Goal: Task Accomplishment & Management: Use online tool/utility

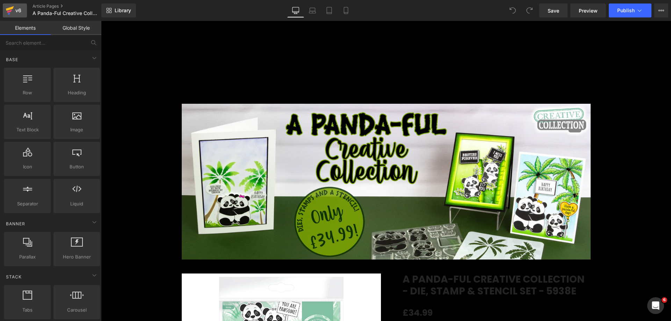
click at [8, 12] on icon at bounding box center [9, 11] width 5 height 3
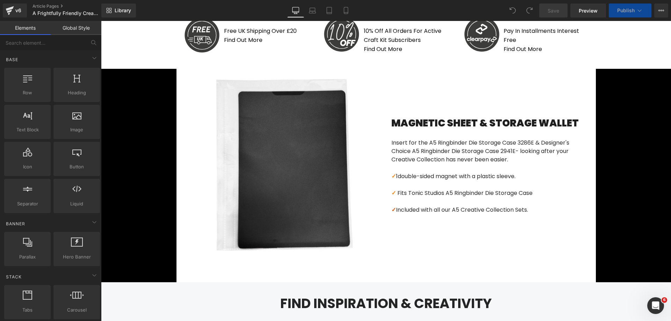
scroll to position [591, 0]
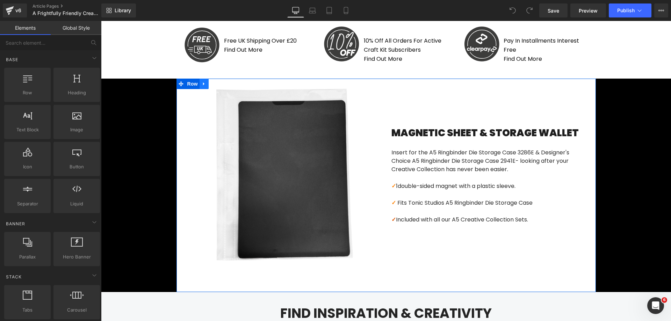
click at [202, 84] on icon at bounding box center [204, 83] width 5 height 5
click at [203, 84] on icon at bounding box center [204, 83] width 5 height 5
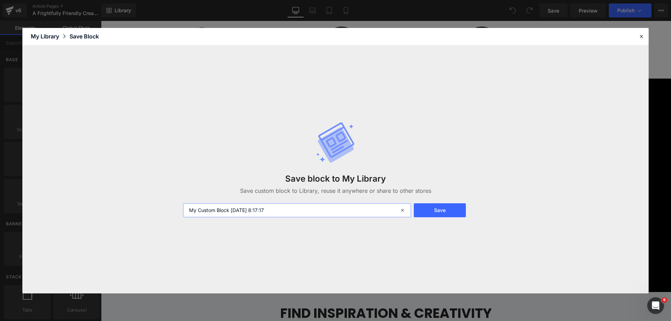
drag, startPoint x: 297, startPoint y: 209, endPoint x: 159, endPoint y: 206, distance: 138.8
click at [159, 206] on div "Save block to My Library Save custom block to Library, reuse it anywhere or sha…" at bounding box center [335, 169] width 626 height 248
type input "a5 storage"
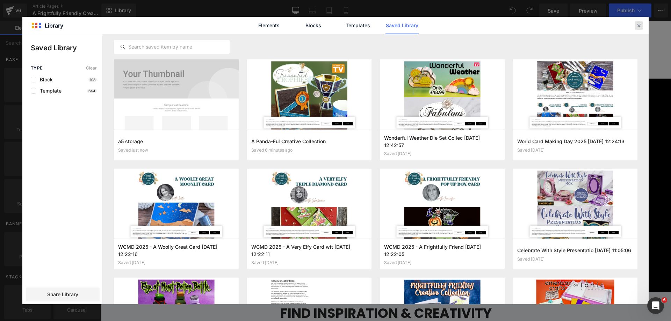
click at [639, 27] on icon at bounding box center [639, 25] width 6 height 6
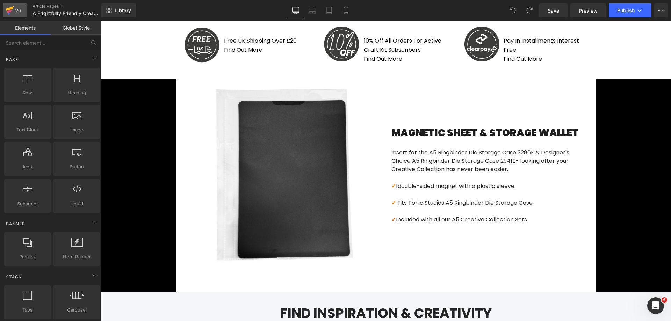
click at [15, 10] on div "v6" at bounding box center [18, 10] width 9 height 9
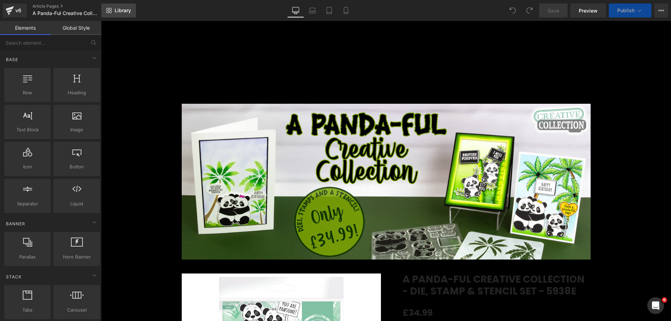
click at [109, 15] on link "Library" at bounding box center [118, 10] width 35 height 14
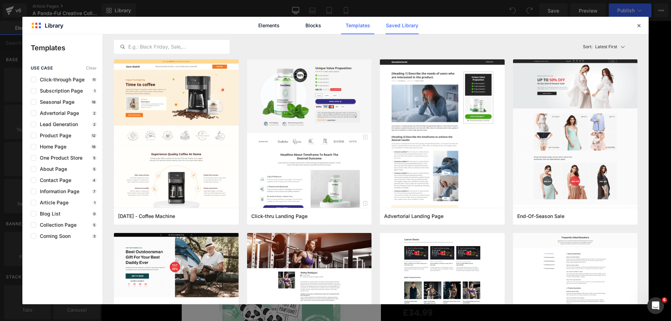
click at [410, 27] on link "Saved Library" at bounding box center [401, 25] width 33 height 17
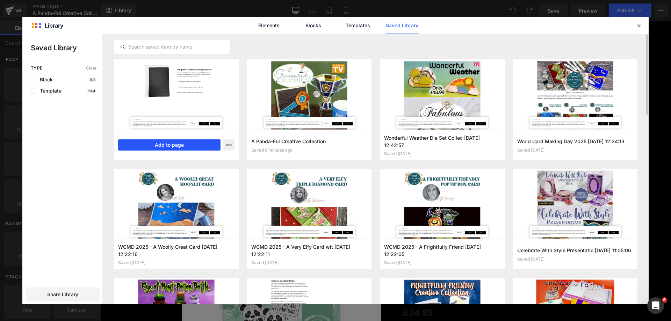
click at [157, 142] on button "Add to page" at bounding box center [169, 144] width 102 height 11
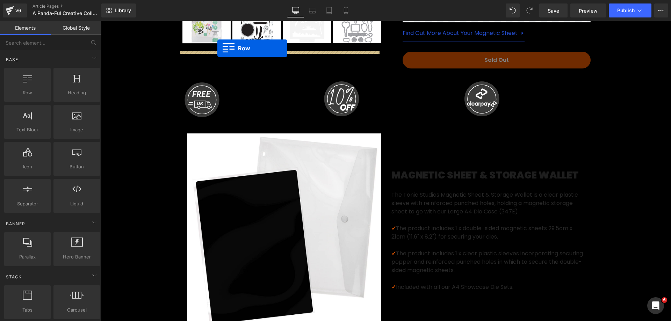
scroll to position [470, 0]
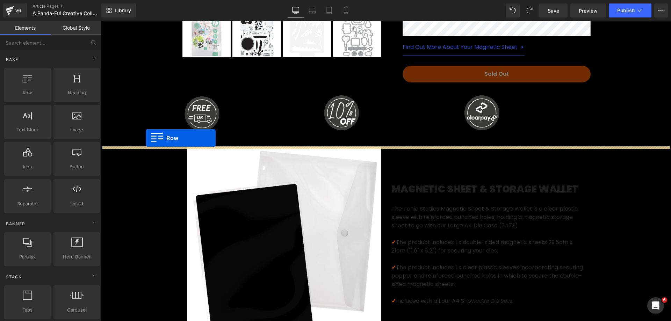
drag, startPoint x: 181, startPoint y: 64, endPoint x: 146, endPoint y: 138, distance: 82.2
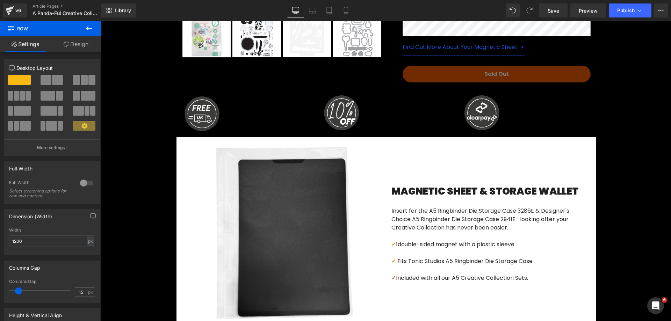
scroll to position [732, 0]
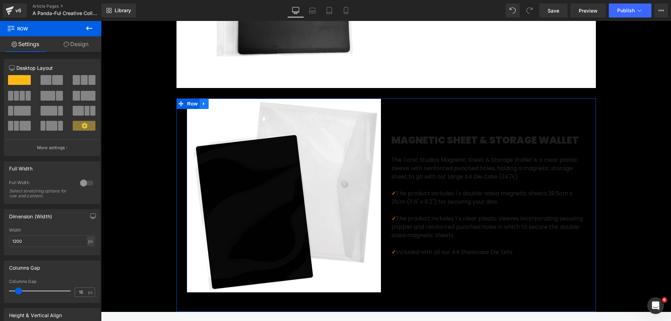
click at [204, 109] on link at bounding box center [204, 104] width 9 height 10
click at [220, 106] on icon at bounding box center [222, 103] width 5 height 5
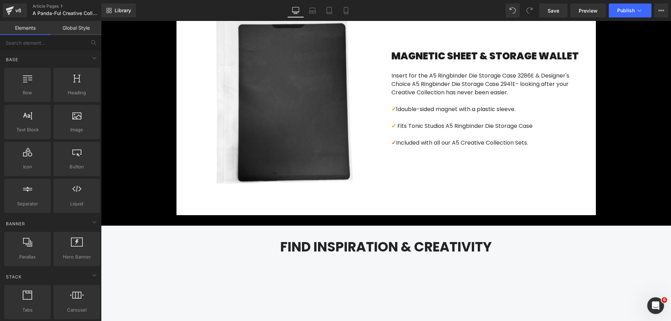
scroll to position [541, 0]
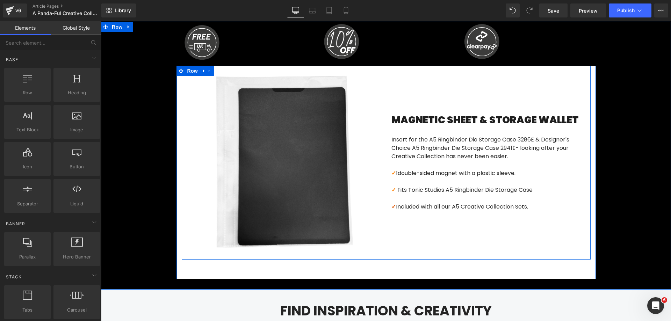
click at [182, 99] on div "Image" at bounding box center [284, 163] width 204 height 194
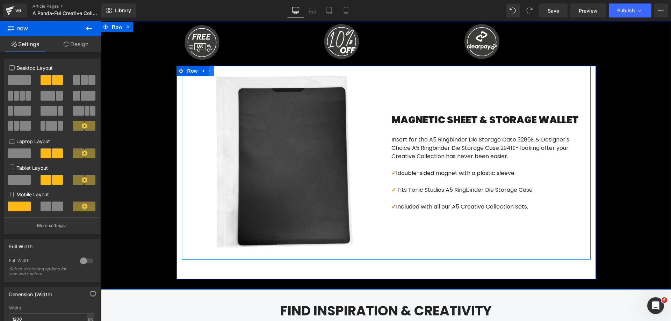
click at [208, 73] on icon at bounding box center [209, 70] width 5 height 5
click at [216, 73] on icon at bounding box center [218, 70] width 5 height 5
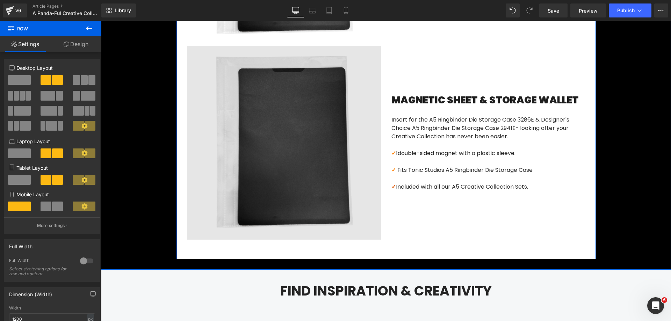
scroll to position [762, 0]
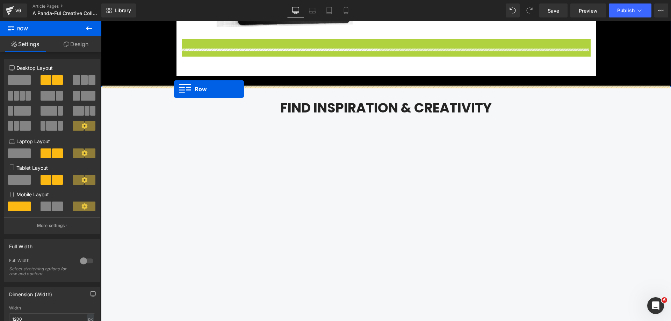
drag, startPoint x: 185, startPoint y: 53, endPoint x: 174, endPoint y: 89, distance: 37.3
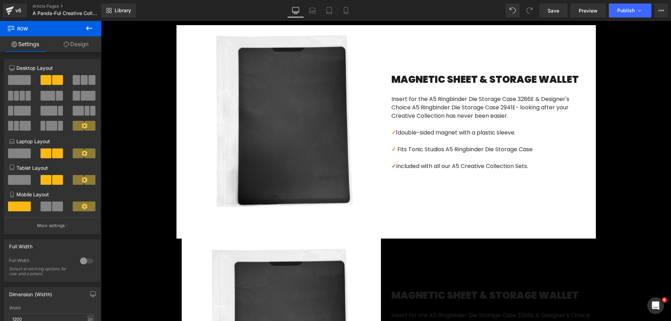
scroll to position [562, 0]
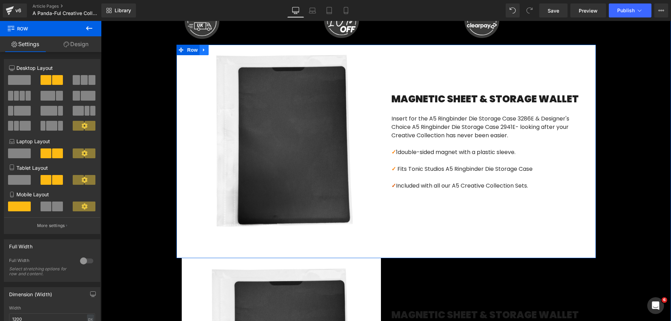
click at [203, 52] on icon at bounding box center [203, 50] width 1 height 3
click at [220, 52] on icon at bounding box center [222, 50] width 5 height 5
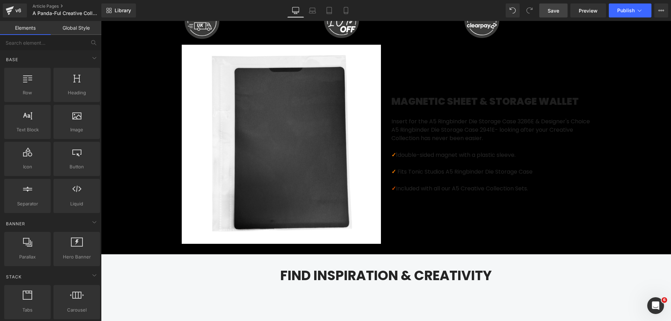
click at [546, 14] on link "Save" at bounding box center [553, 10] width 28 height 14
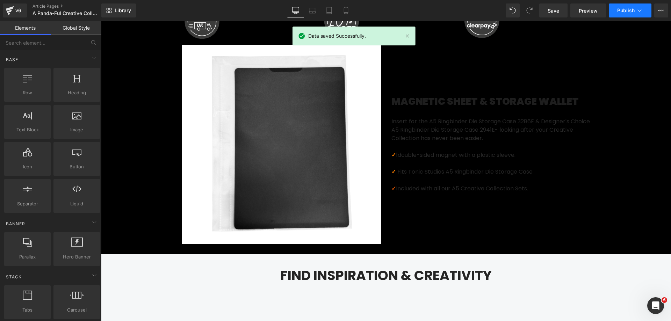
click at [639, 10] on icon at bounding box center [639, 10] width 7 height 7
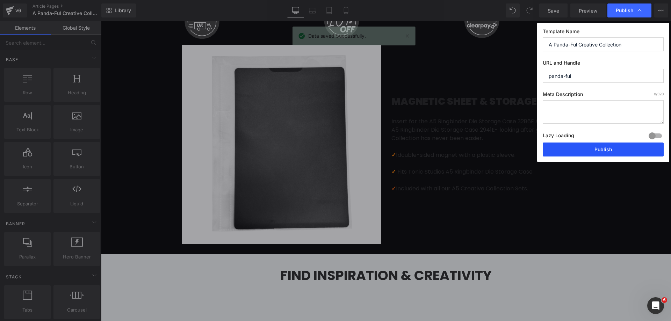
click at [586, 149] on button "Publish" at bounding box center [603, 150] width 121 height 14
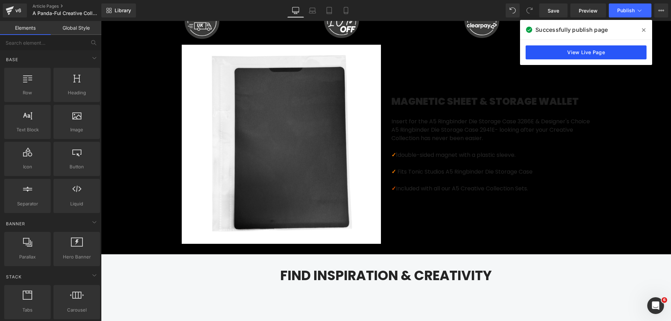
click at [589, 49] on link "View Live Page" at bounding box center [586, 52] width 121 height 14
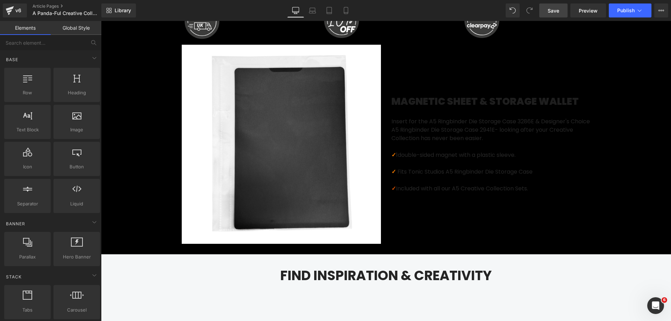
click at [554, 10] on span "Save" at bounding box center [554, 10] width 12 height 7
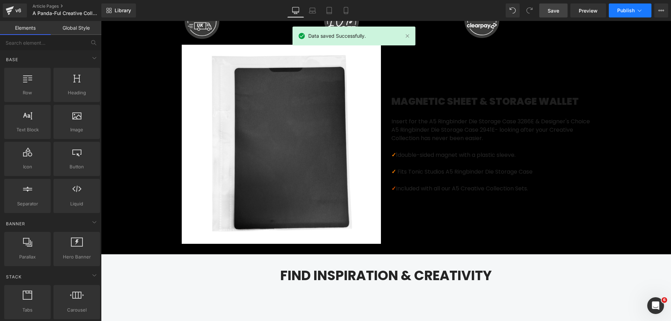
click at [637, 17] on button "Publish" at bounding box center [630, 10] width 43 height 14
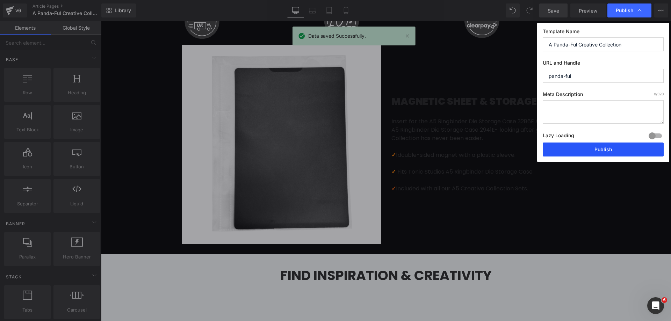
click at [592, 146] on button "Publish" at bounding box center [603, 150] width 121 height 14
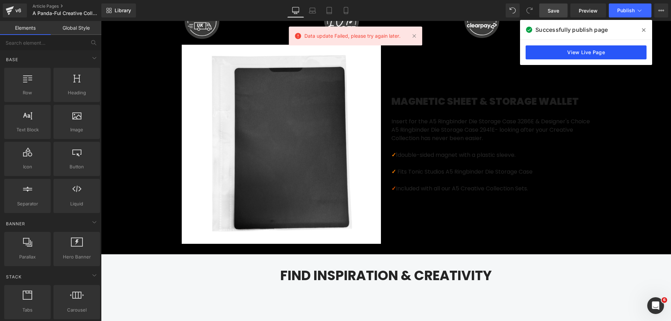
click at [583, 51] on link "View Live Page" at bounding box center [586, 52] width 121 height 14
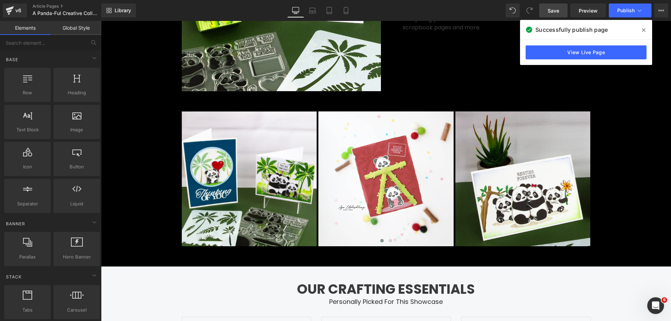
scroll to position [1389, 0]
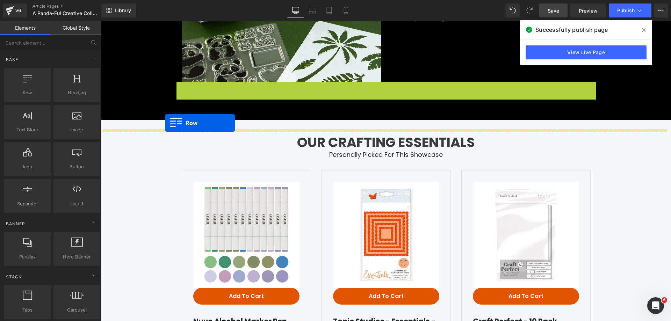
drag, startPoint x: 180, startPoint y: 101, endPoint x: 165, endPoint y: 123, distance: 26.6
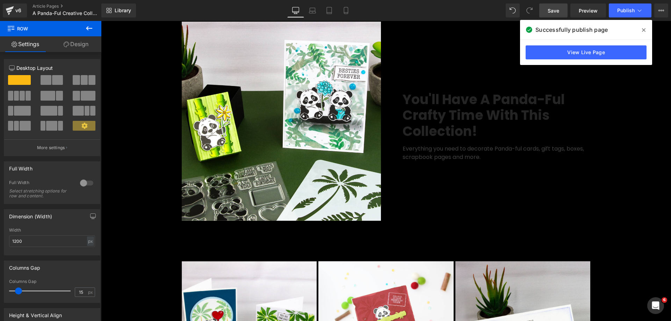
scroll to position [1247, 0]
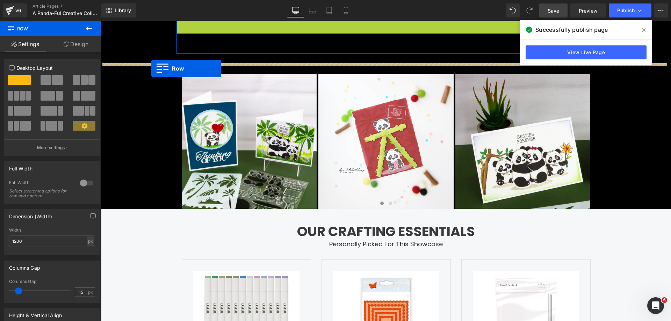
drag, startPoint x: 181, startPoint y: 35, endPoint x: 151, endPoint y: 68, distance: 44.8
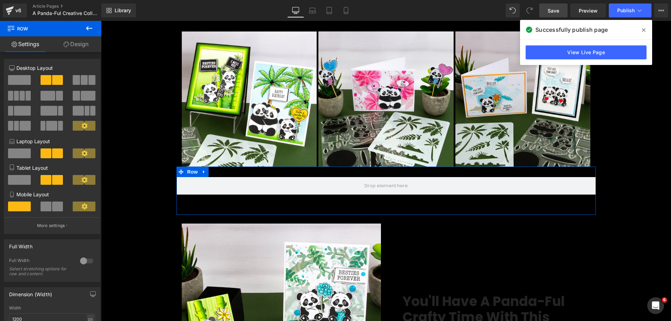
scroll to position [1080, 0]
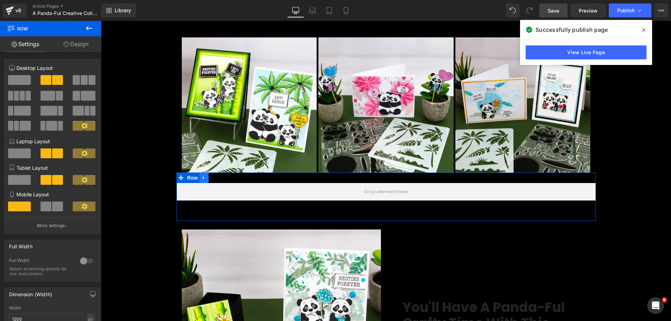
click at [204, 183] on link at bounding box center [204, 178] width 9 height 10
click at [220, 180] on icon at bounding box center [222, 177] width 5 height 5
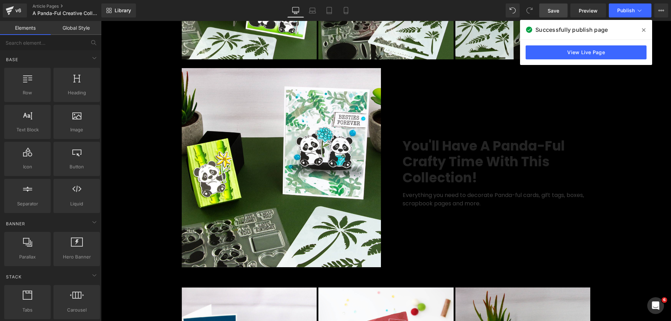
scroll to position [1187, 0]
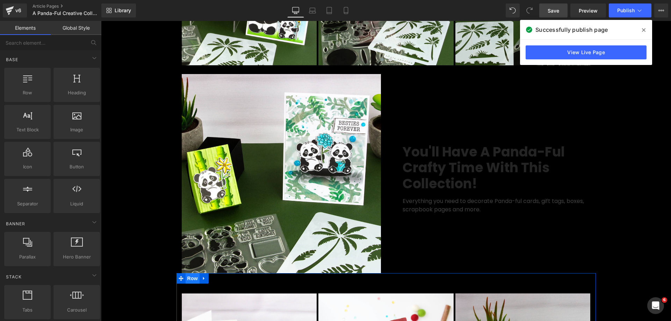
click at [188, 284] on span "Row" at bounding box center [193, 278] width 14 height 10
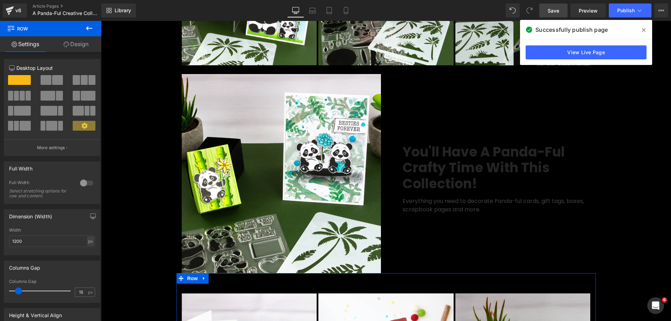
click at [68, 49] on link "Design" at bounding box center [76, 44] width 51 height 16
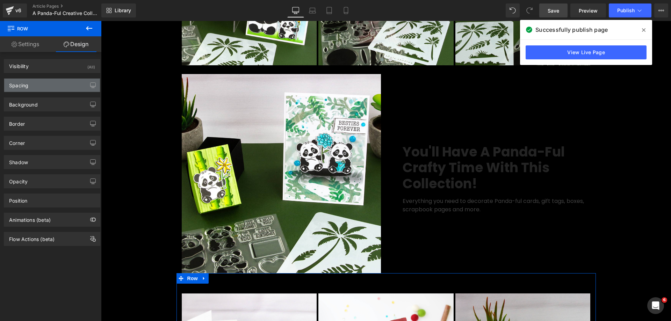
click at [63, 89] on div "Spacing" at bounding box center [52, 85] width 96 height 13
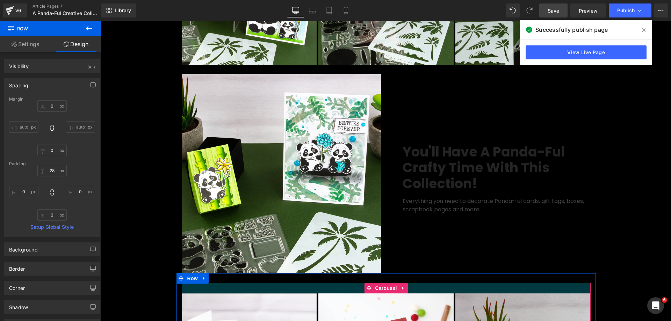
click at [245, 294] on div at bounding box center [386, 288] width 409 height 10
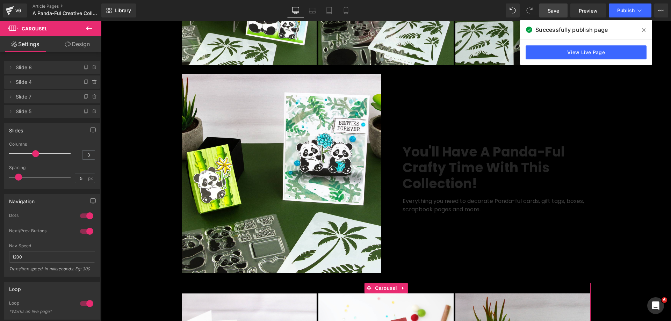
click at [72, 47] on link "Design" at bounding box center [77, 44] width 51 height 16
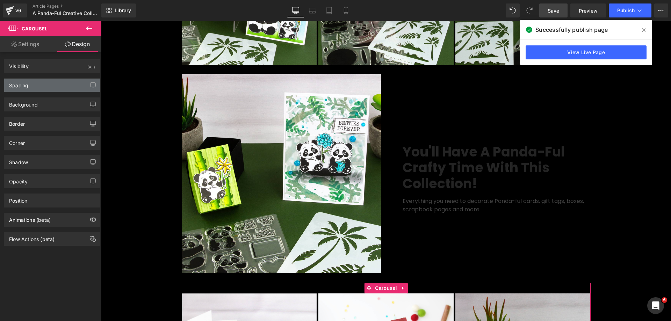
click at [51, 89] on div "Spacing" at bounding box center [52, 85] width 96 height 13
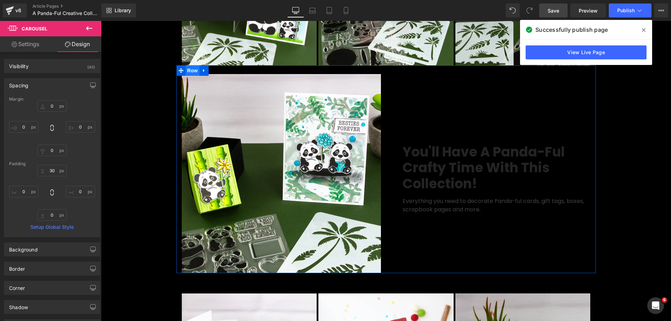
click at [186, 76] on span "Row" at bounding box center [193, 70] width 14 height 10
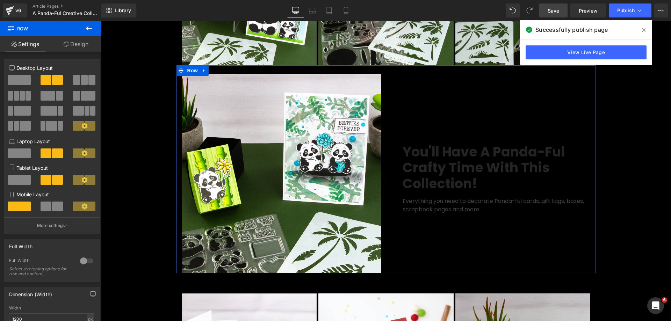
click at [74, 46] on link "Design" at bounding box center [76, 44] width 51 height 16
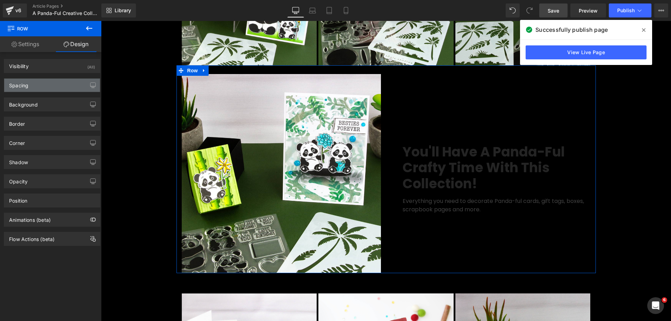
click at [57, 88] on div "Spacing" at bounding box center [52, 85] width 96 height 13
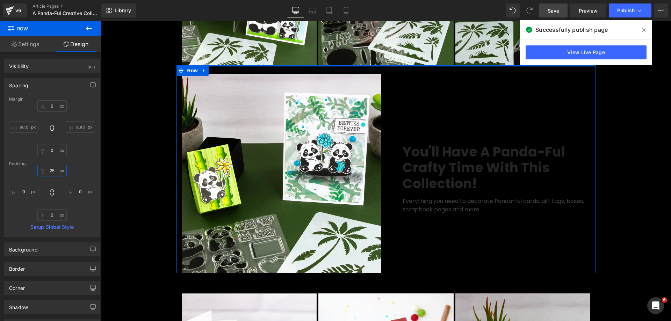
click at [51, 169] on input "25" at bounding box center [51, 171] width 29 height 12
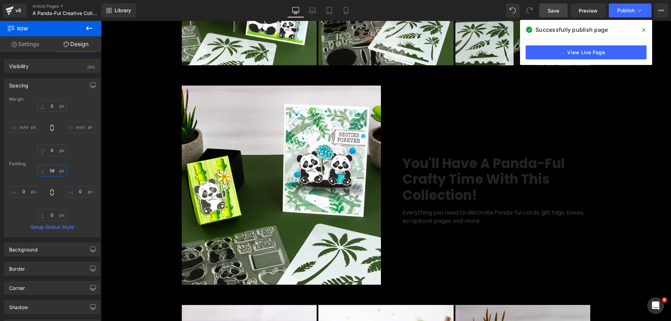
type input "58"
click at [556, 10] on span "Save" at bounding box center [554, 10] width 12 height 7
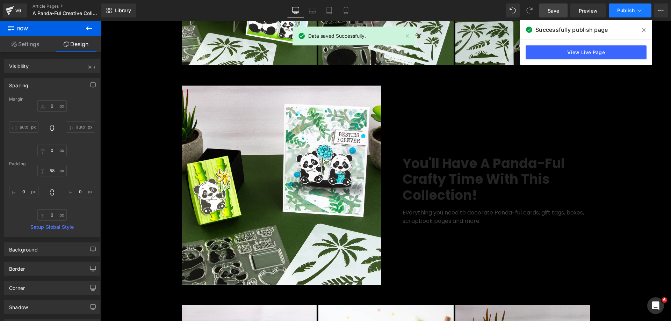
click at [640, 14] on button "Publish" at bounding box center [630, 10] width 43 height 14
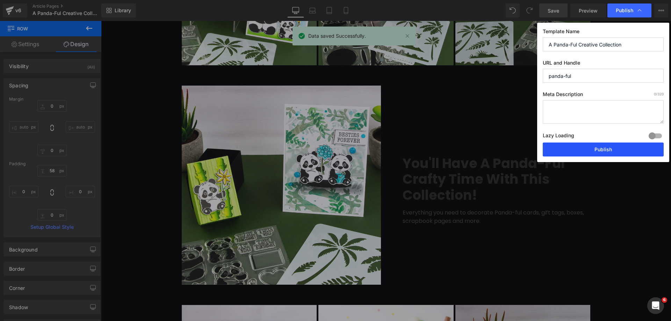
click at [587, 149] on button "Publish" at bounding box center [603, 150] width 121 height 14
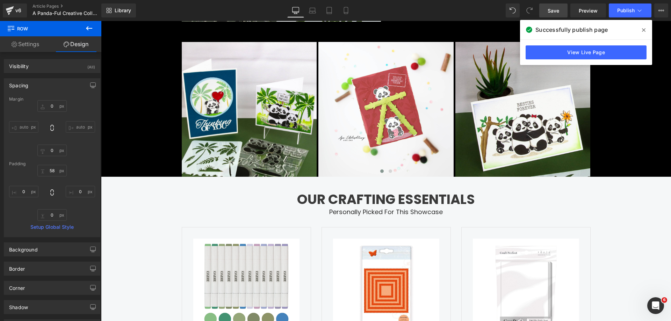
scroll to position [1453, 0]
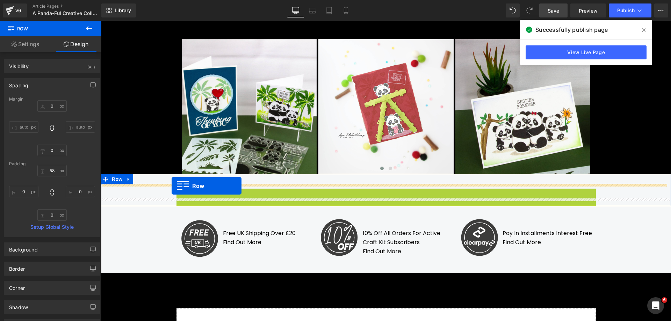
drag, startPoint x: 179, startPoint y: 204, endPoint x: 172, endPoint y: 186, distance: 18.8
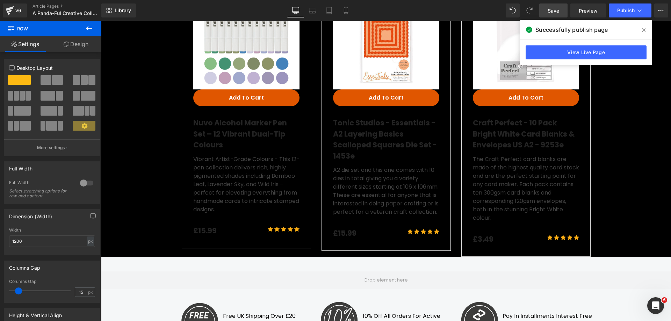
scroll to position [1703, 0]
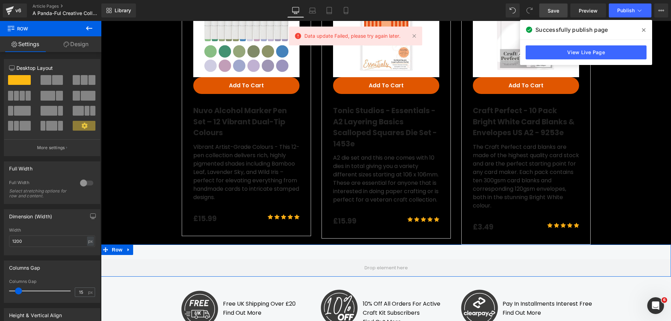
click at [508, 270] on div "Row" at bounding box center [386, 261] width 570 height 32
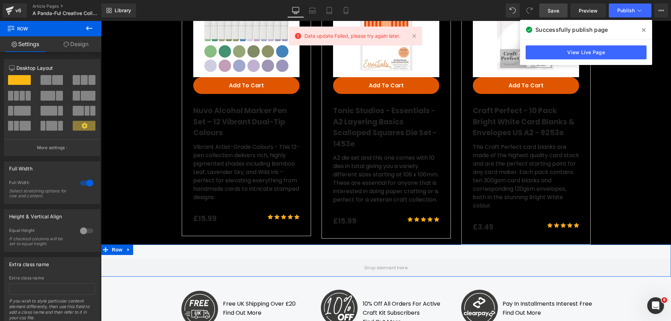
click at [74, 45] on link "Design" at bounding box center [76, 44] width 51 height 16
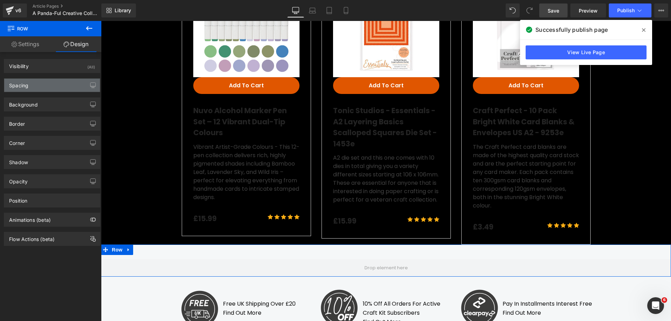
click at [49, 89] on div "Spacing" at bounding box center [52, 85] width 96 height 13
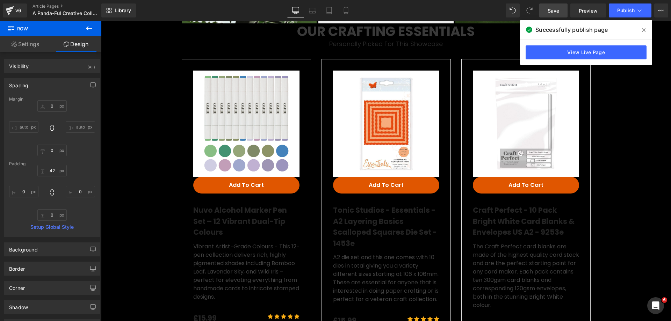
scroll to position [1595, 0]
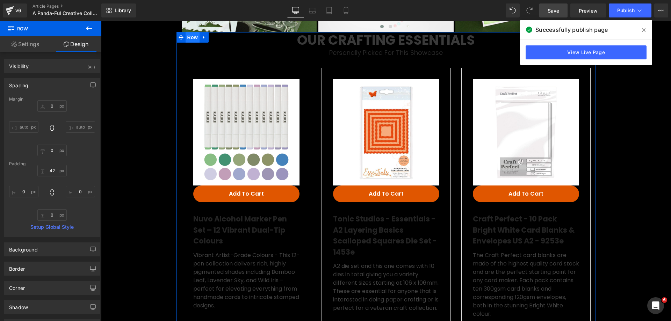
click at [190, 43] on span "Row" at bounding box center [193, 37] width 14 height 10
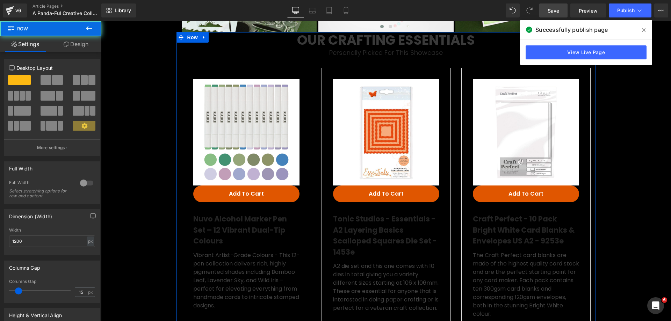
click at [64, 43] on icon at bounding box center [67, 45] width 6 height 6
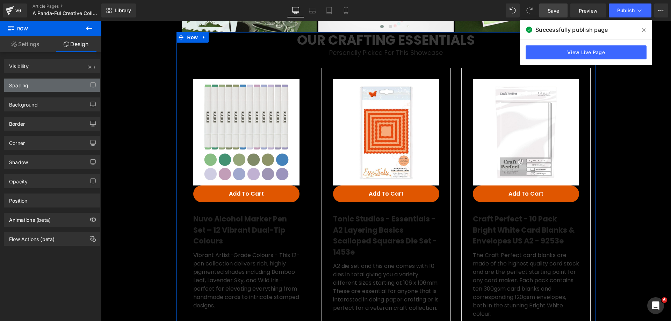
click at [48, 91] on div "Spacing" at bounding box center [52, 85] width 96 height 13
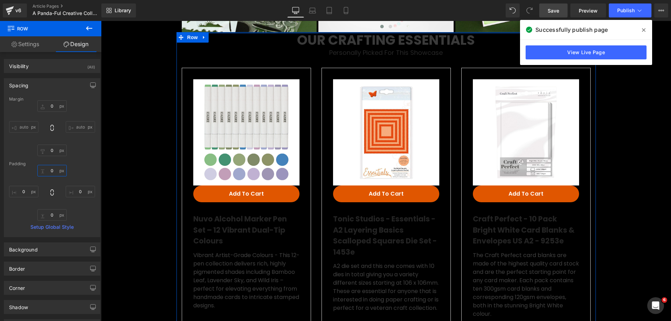
click at [53, 174] on input "0" at bounding box center [51, 171] width 29 height 12
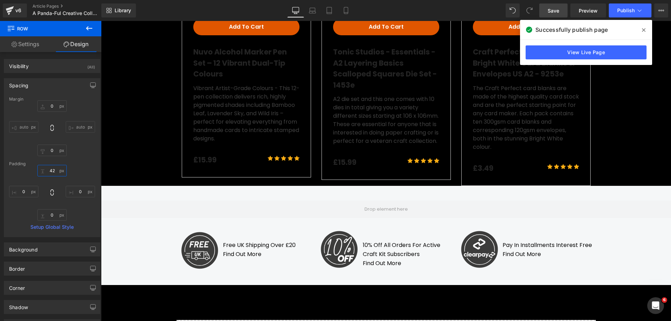
scroll to position [1786, 0]
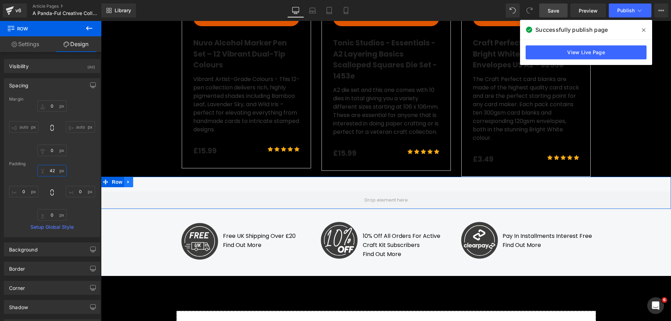
type input "42"
click at [126, 184] on icon at bounding box center [128, 181] width 5 height 5
click at [145, 184] on icon at bounding box center [146, 182] width 5 height 5
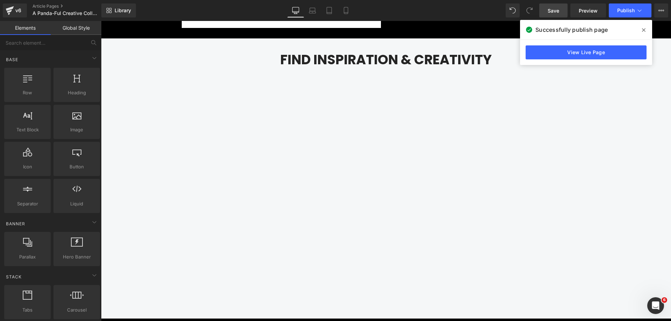
scroll to position [769, 0]
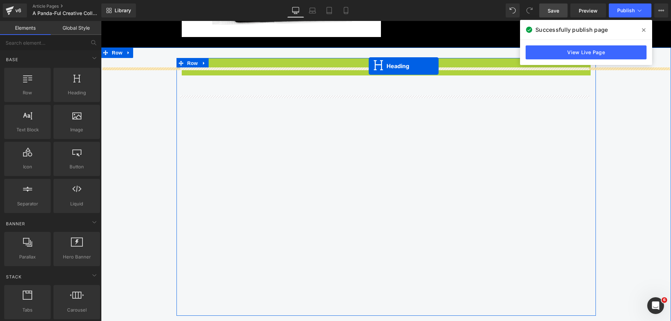
drag, startPoint x: 371, startPoint y: 76, endPoint x: 369, endPoint y: 66, distance: 10.3
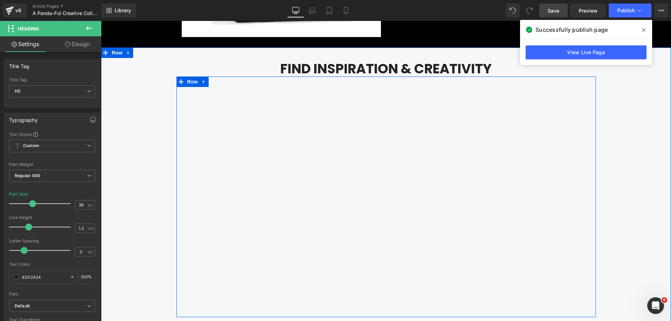
click at [194, 87] on span "Row" at bounding box center [193, 82] width 14 height 10
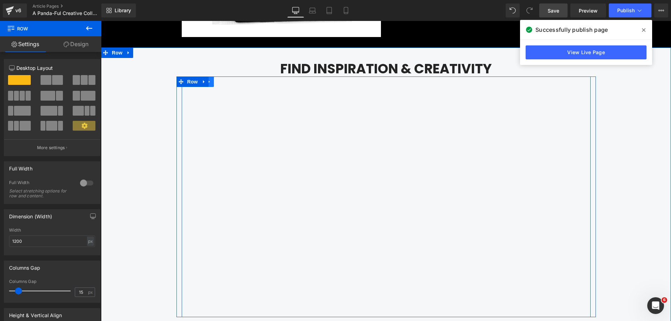
click at [209, 87] on link at bounding box center [209, 82] width 9 height 10
click at [216, 85] on icon at bounding box center [218, 81] width 5 height 5
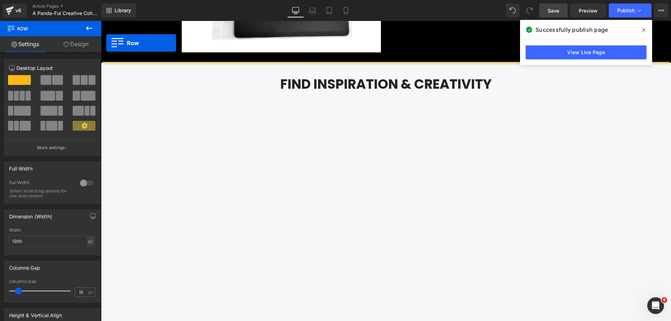
scroll to position [726, 0]
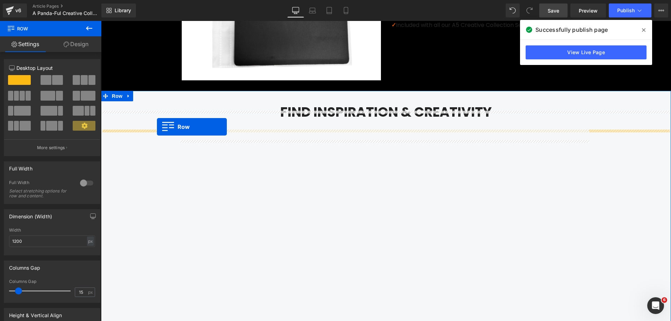
drag, startPoint x: 189, startPoint y: 57, endPoint x: 157, endPoint y: 127, distance: 76.5
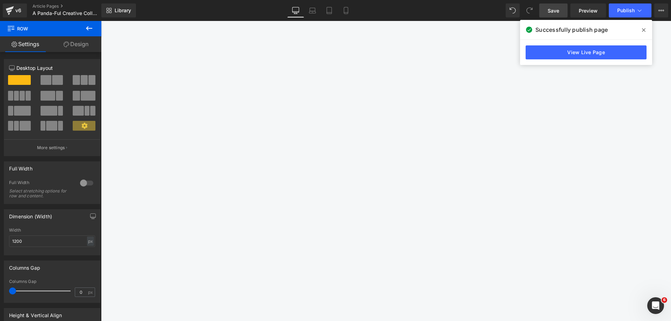
scroll to position [1005, 0]
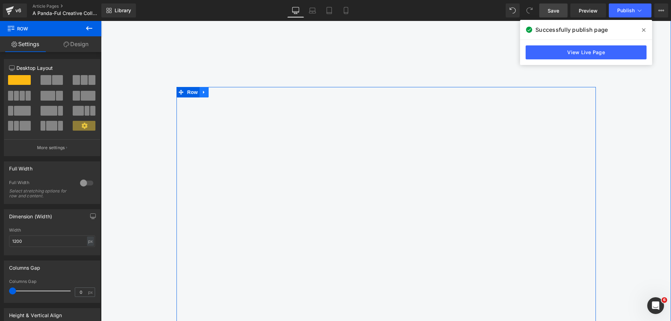
click at [202, 95] on icon at bounding box center [204, 91] width 5 height 5
click at [220, 95] on icon at bounding box center [222, 91] width 5 height 5
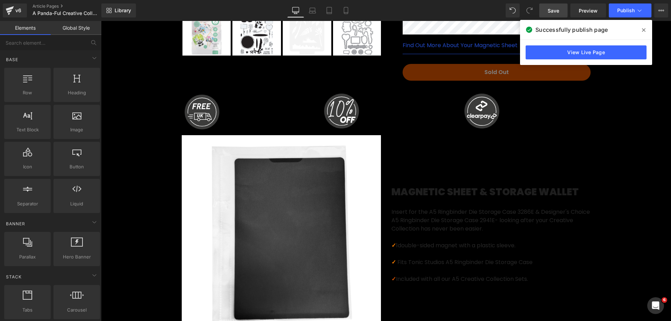
scroll to position [478, 0]
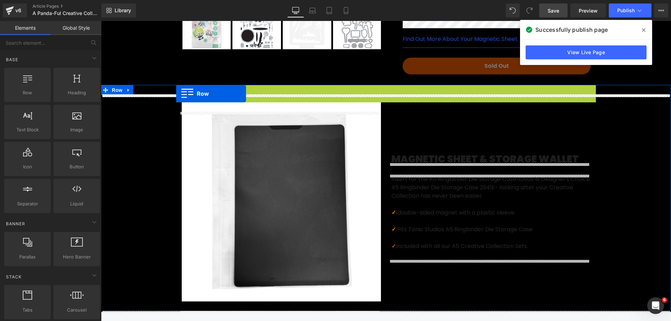
drag, startPoint x: 177, startPoint y: 102, endPoint x: 176, endPoint y: 94, distance: 8.1
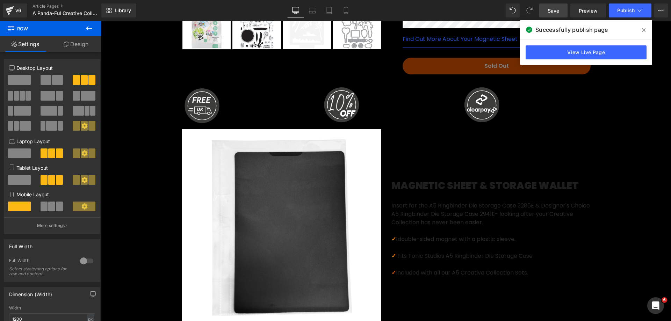
scroll to position [523, 0]
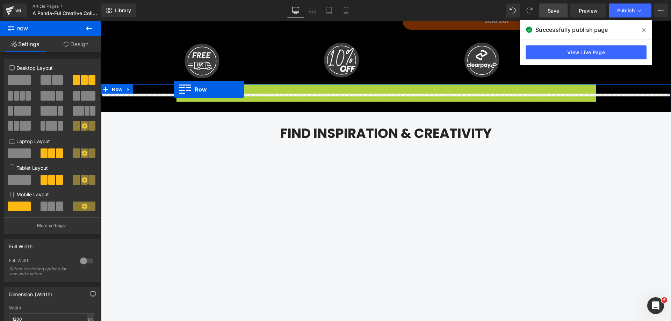
drag, startPoint x: 178, startPoint y: 101, endPoint x: 174, endPoint y: 89, distance: 11.9
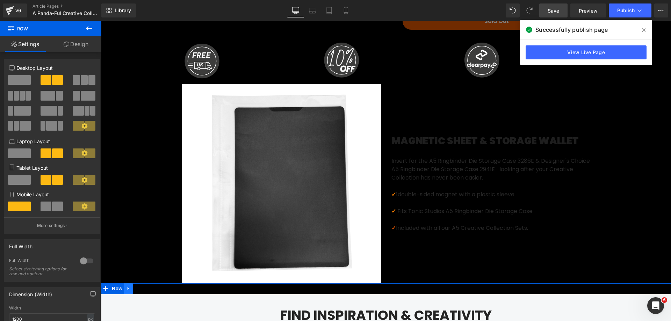
click at [126, 291] on icon at bounding box center [128, 288] width 5 height 5
click at [144, 291] on icon at bounding box center [146, 288] width 5 height 5
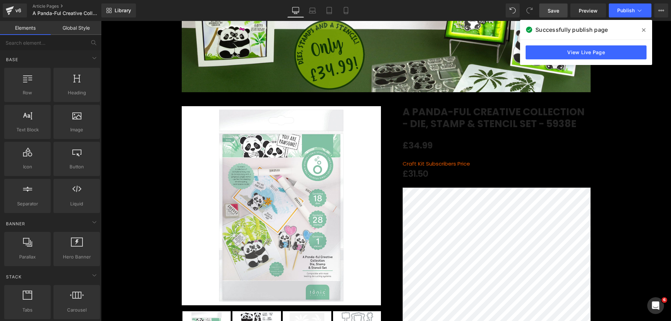
scroll to position [155, 0]
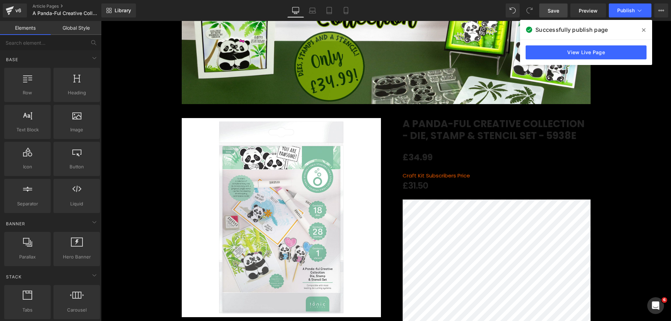
click at [553, 8] on span "Save" at bounding box center [554, 10] width 12 height 7
click at [643, 28] on icon at bounding box center [643, 30] width 3 height 6
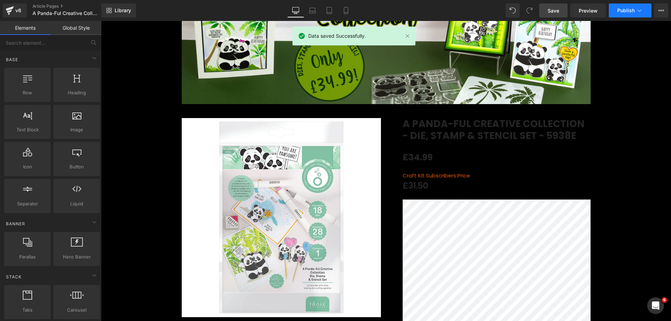
click at [625, 13] on span "Publish" at bounding box center [625, 11] width 17 height 6
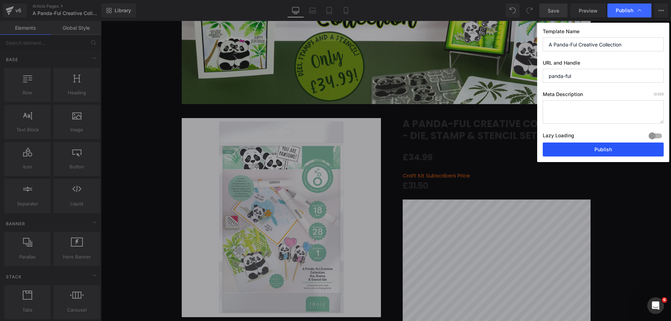
click at [593, 152] on button "Publish" at bounding box center [603, 150] width 121 height 14
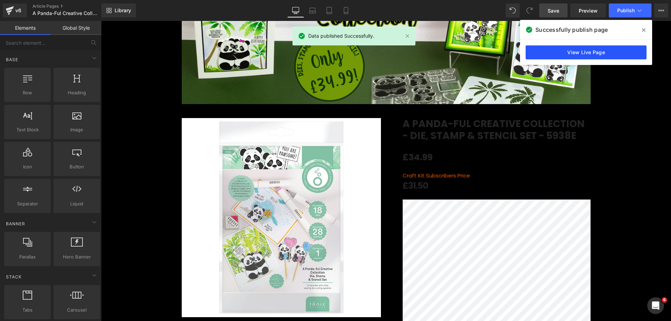
click at [603, 53] on link "View Live Page" at bounding box center [586, 52] width 121 height 14
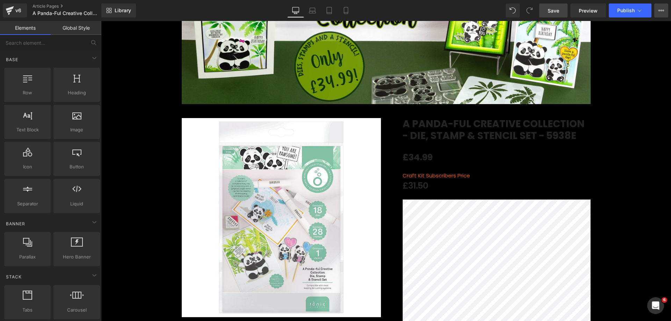
click at [663, 13] on icon at bounding box center [661, 11] width 6 height 6
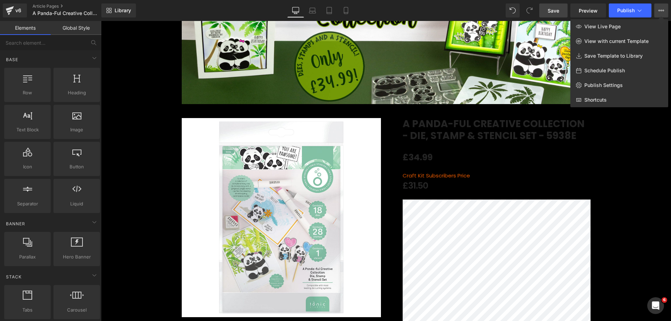
click at [598, 73] on span "Schedule Publish" at bounding box center [604, 70] width 41 height 6
select select
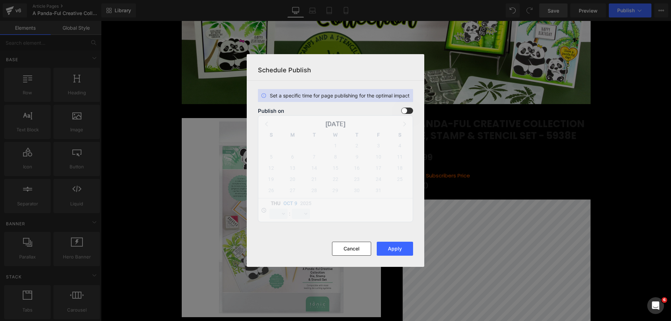
click at [407, 113] on span at bounding box center [407, 111] width 12 height 6
click at [0, 0] on input "checkbox" at bounding box center [0, 0] width 0 height 0
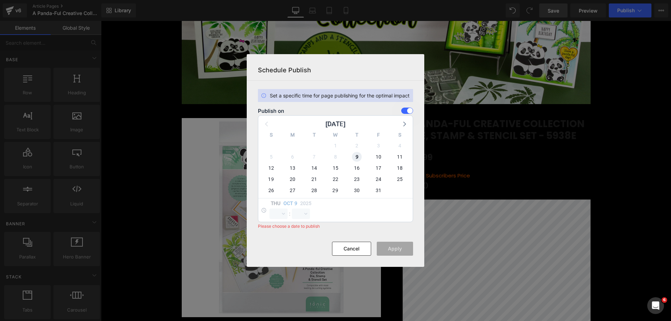
click at [361, 157] on span "9" at bounding box center [357, 157] width 10 height 10
click at [277, 213] on select "00 01 02 03 04 05 06 07 08 09 10 11 12 13 14 15 16 17 18 19 20 21 22 23" at bounding box center [278, 214] width 18 height 10
select select "16"
click at [269, 209] on select "00 01 02 03 04 05 06 07 08 09 10 11 12 13 14 15 16 17 18 19 20 21 22 23" at bounding box center [278, 214] width 18 height 10
click at [296, 212] on select "00 01 02 03 04 05 06 07 08 09 10 11 12 13 14 15 16 17 18 19 20 21 22 23 24 25 2…" at bounding box center [301, 214] width 18 height 10
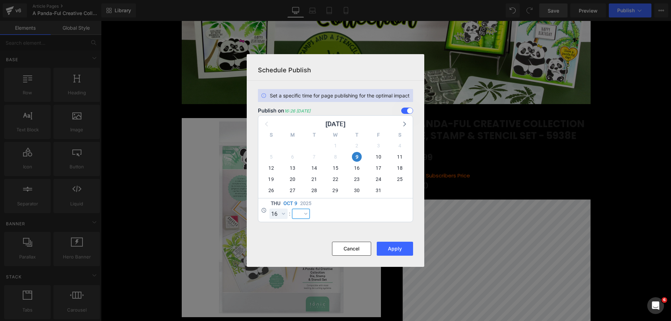
select select "0"
click at [292, 209] on select "00 01 02 03 04 05 06 07 08 09 10 11 12 13 14 15 16 17 18 19 20 21 22 23 24 25 2…" at bounding box center [301, 214] width 18 height 10
click at [393, 251] on button "Apply" at bounding box center [395, 249] width 36 height 14
